Goal: Communication & Community: Participate in discussion

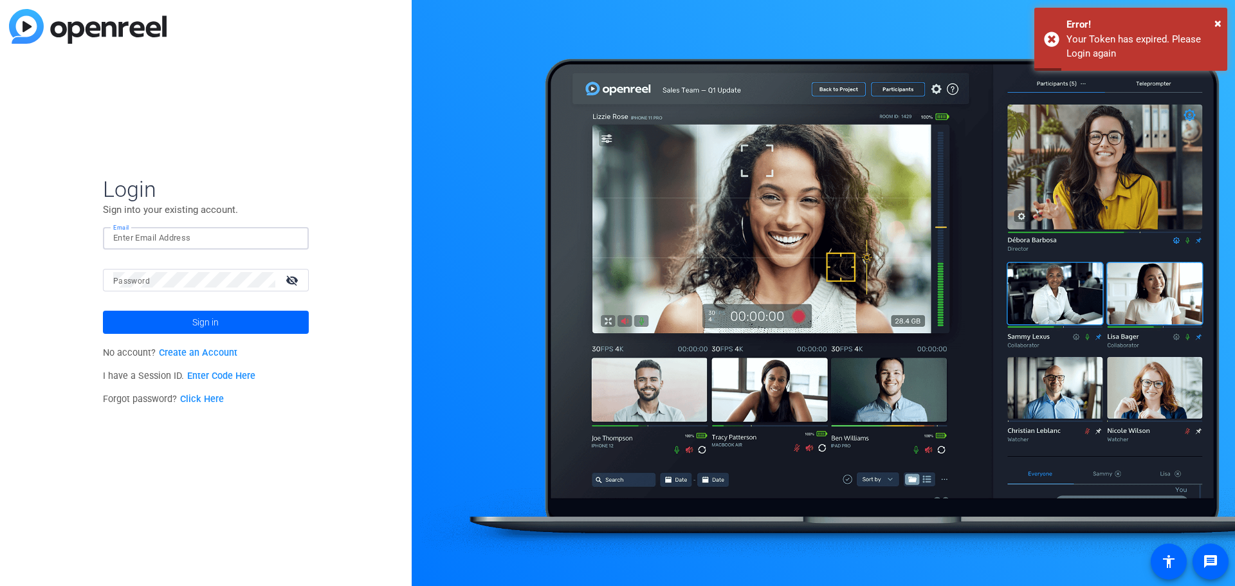
click at [203, 234] on input "Email" at bounding box center [205, 237] width 185 height 15
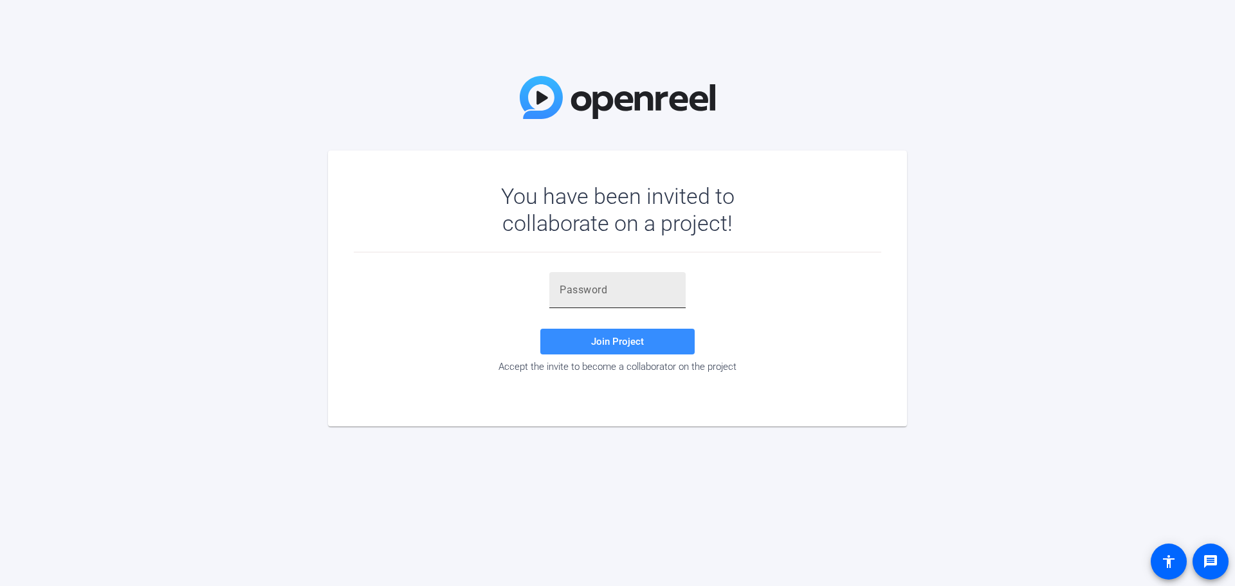
click at [624, 304] on div at bounding box center [618, 290] width 116 height 36
click at [621, 295] on input "text" at bounding box center [618, 289] width 116 height 15
paste input "yI)la4"
type input "yI)la4"
click at [619, 336] on span "Join Project" at bounding box center [617, 342] width 53 height 12
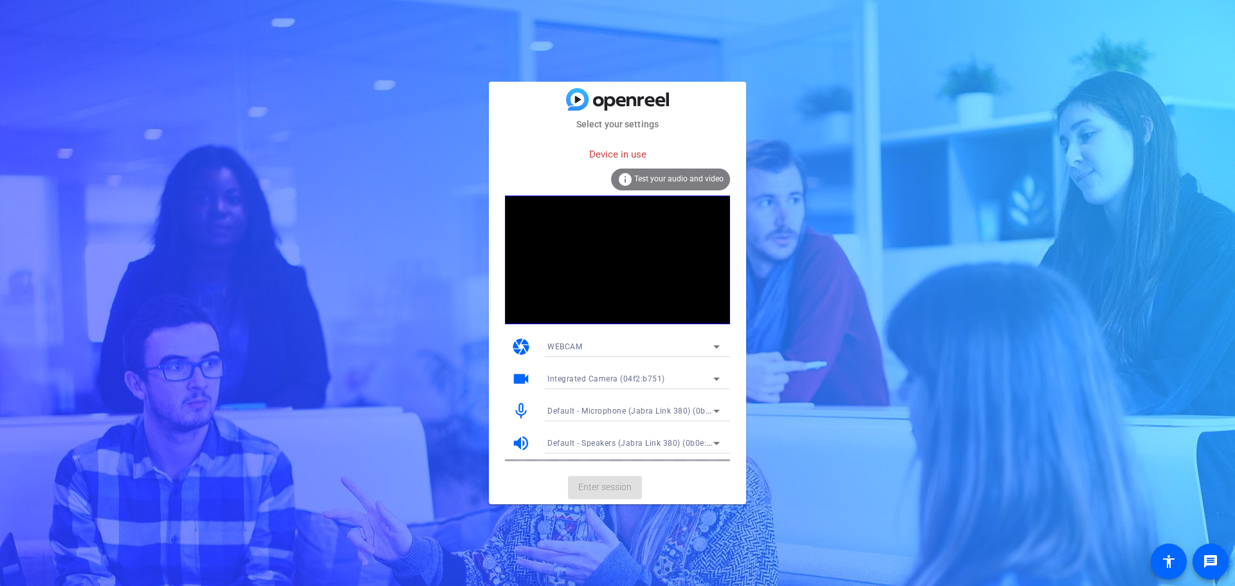
click at [603, 488] on mat-card-actions "Enter session" at bounding box center [617, 487] width 257 height 33
click at [608, 480] on mat-card-actions "Enter session" at bounding box center [617, 487] width 257 height 33
click at [648, 341] on div "WEBCAM" at bounding box center [630, 346] width 166 height 16
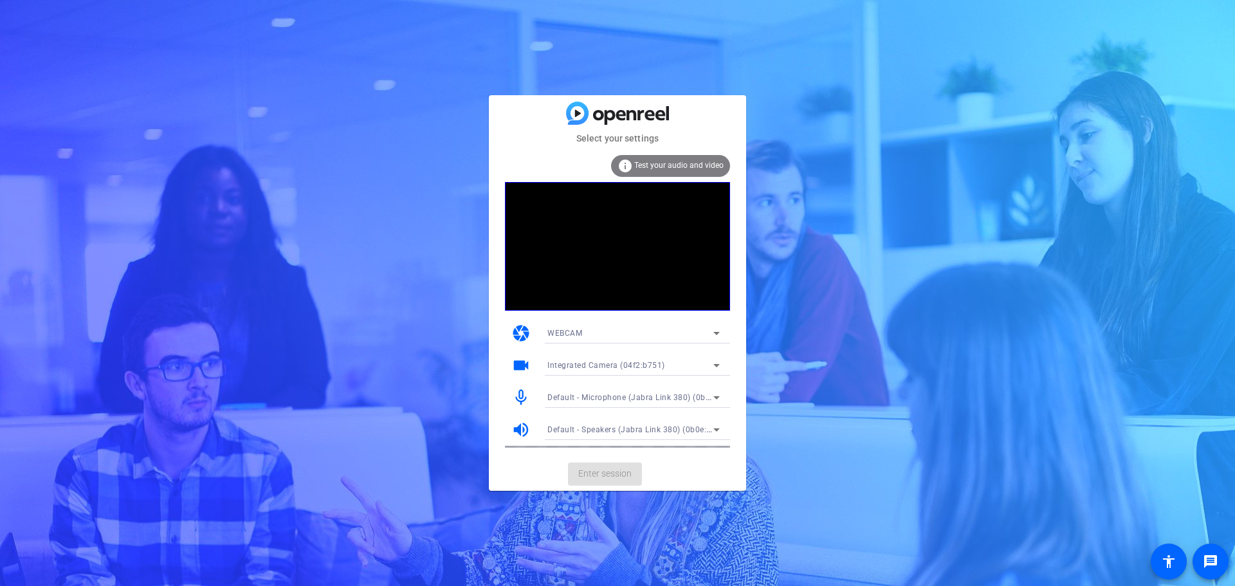
click at [611, 472] on span "Enter session" at bounding box center [604, 474] width 53 height 14
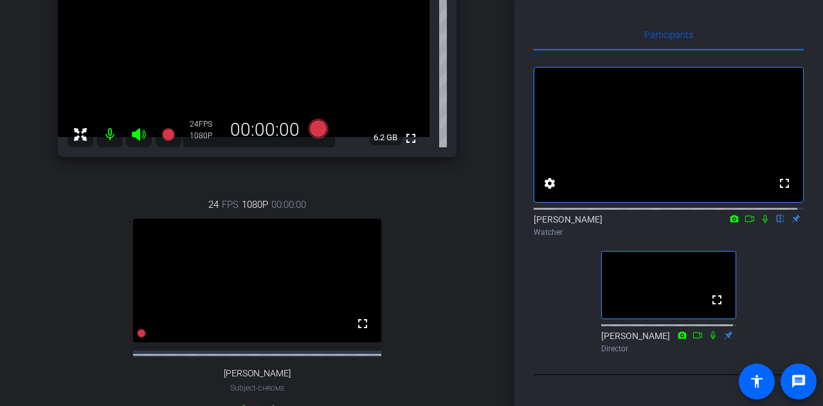
scroll to position [129, 0]
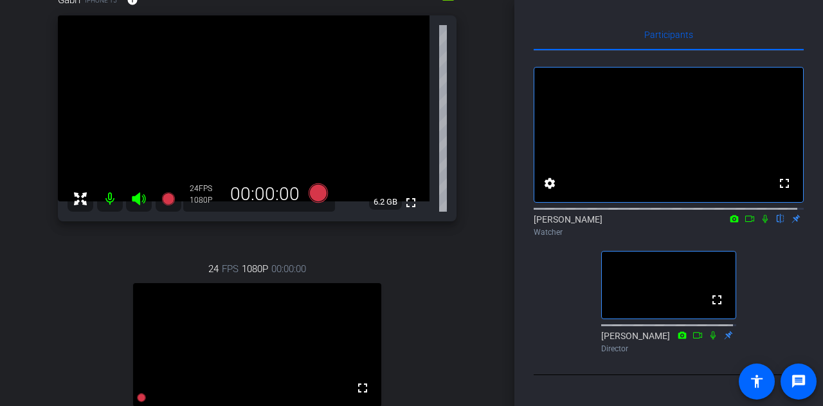
click at [763, 223] on icon at bounding box center [765, 219] width 5 height 8
click at [760, 223] on icon at bounding box center [765, 218] width 10 height 9
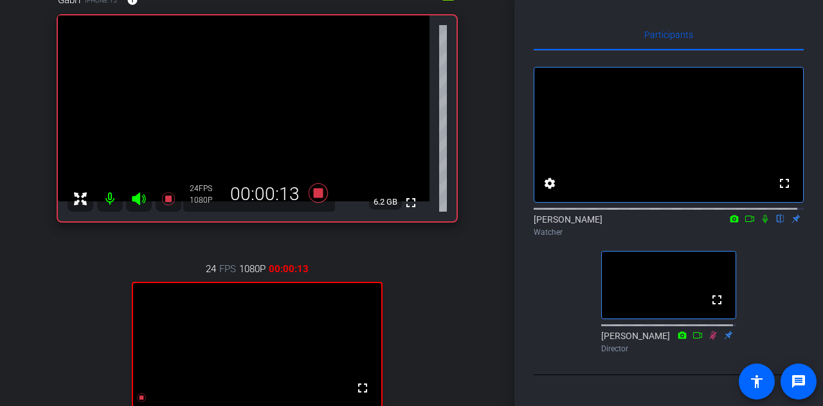
click at [760, 223] on icon at bounding box center [765, 218] width 10 height 9
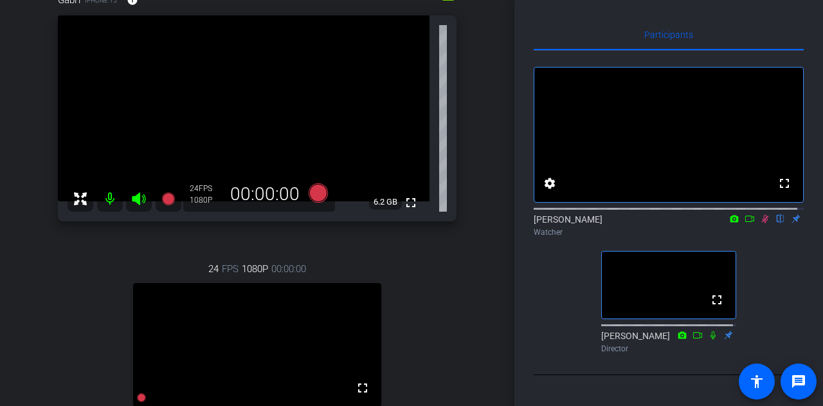
click at [762, 223] on icon at bounding box center [765, 219] width 7 height 8
click at [760, 223] on icon at bounding box center [765, 218] width 10 height 9
click at [762, 223] on icon at bounding box center [765, 219] width 7 height 8
click at [763, 223] on icon at bounding box center [765, 219] width 5 height 8
click at [760, 223] on icon at bounding box center [765, 218] width 10 height 9
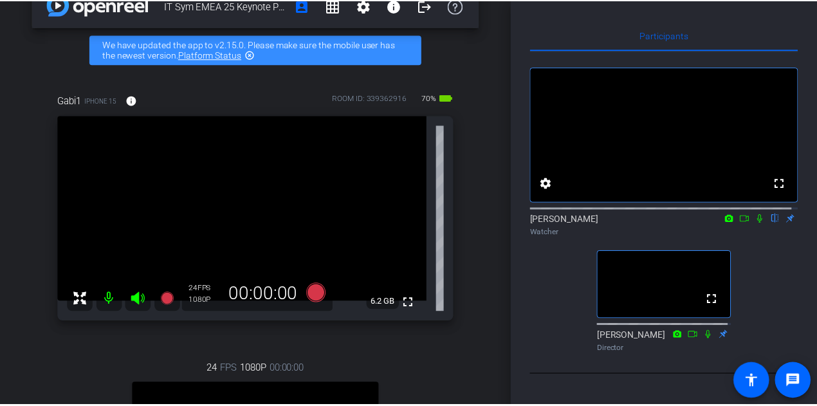
scroll to position [0, 0]
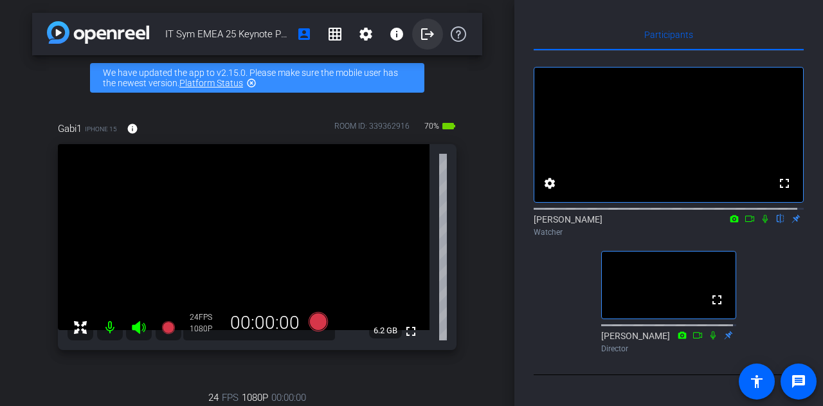
click at [421, 34] on mat-icon "logout" at bounding box center [427, 33] width 15 height 15
